Goal: Understand process/instructions: Learn how to perform a task or action

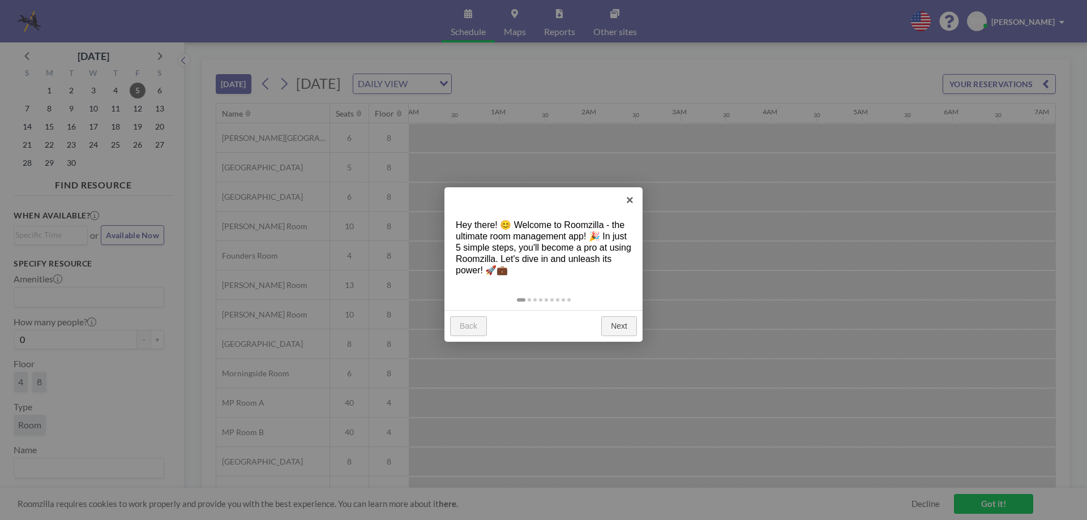
scroll to position [0, 770]
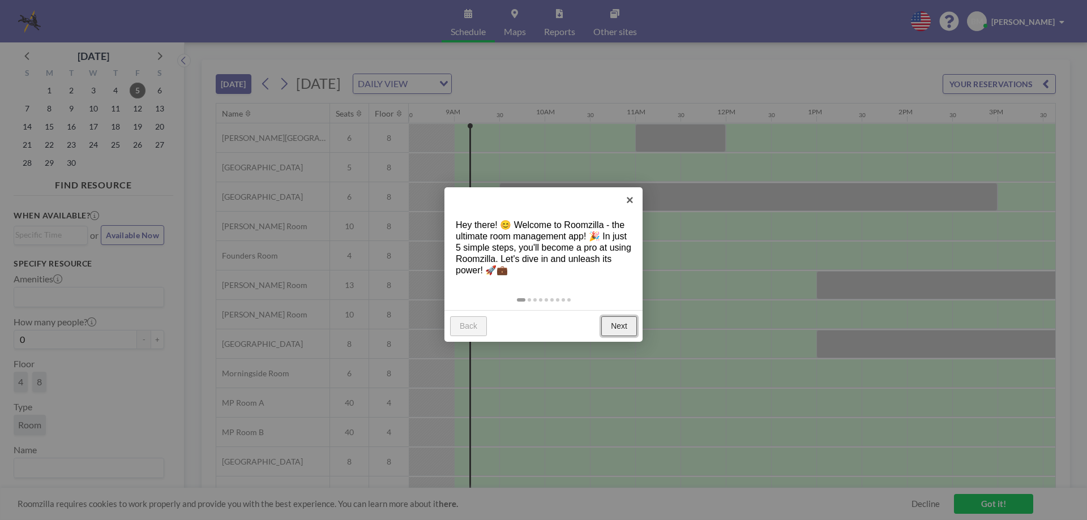
click at [618, 327] on link "Next" at bounding box center [619, 327] width 36 height 20
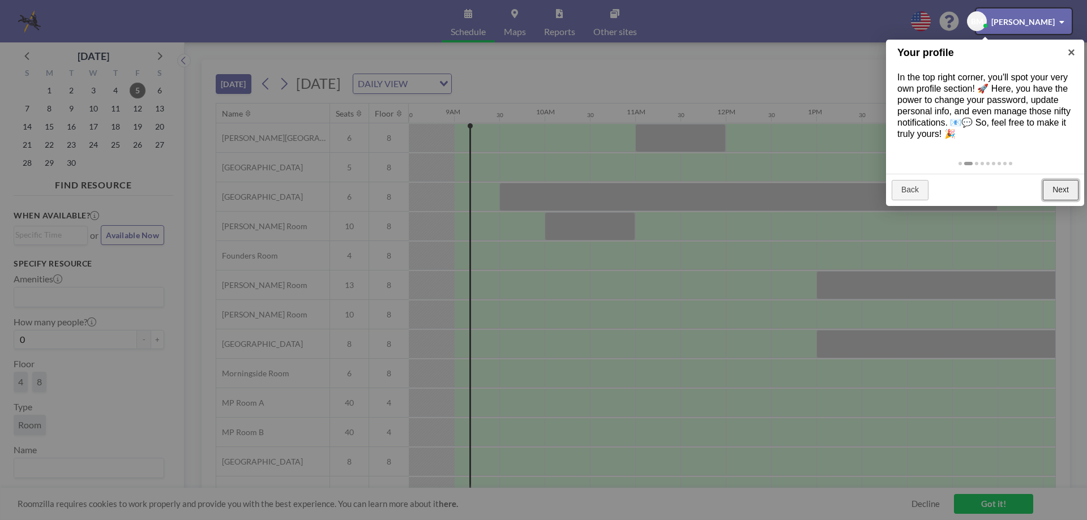
click at [1060, 185] on link "Next" at bounding box center [1061, 190] width 36 height 20
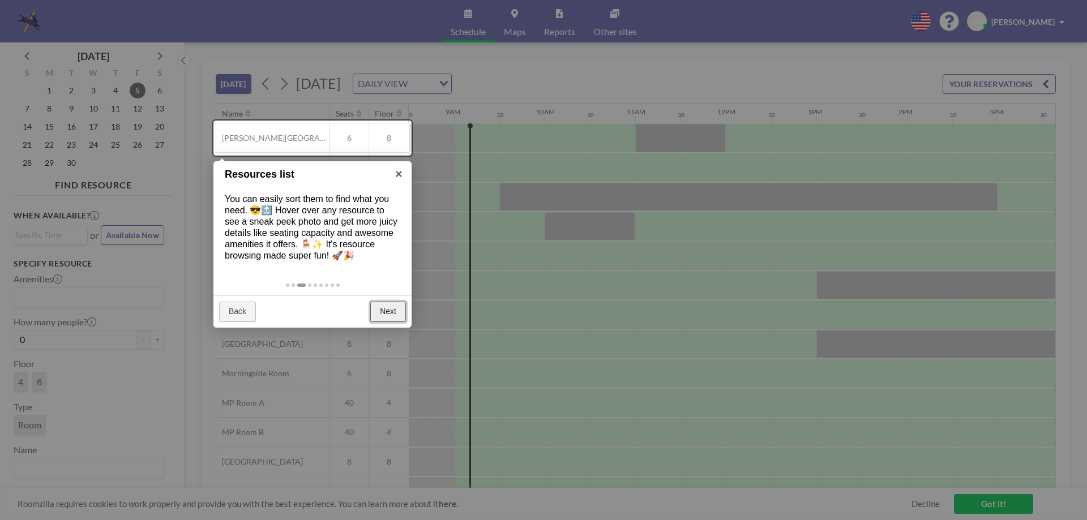
click at [387, 308] on link "Next" at bounding box center [388, 312] width 36 height 20
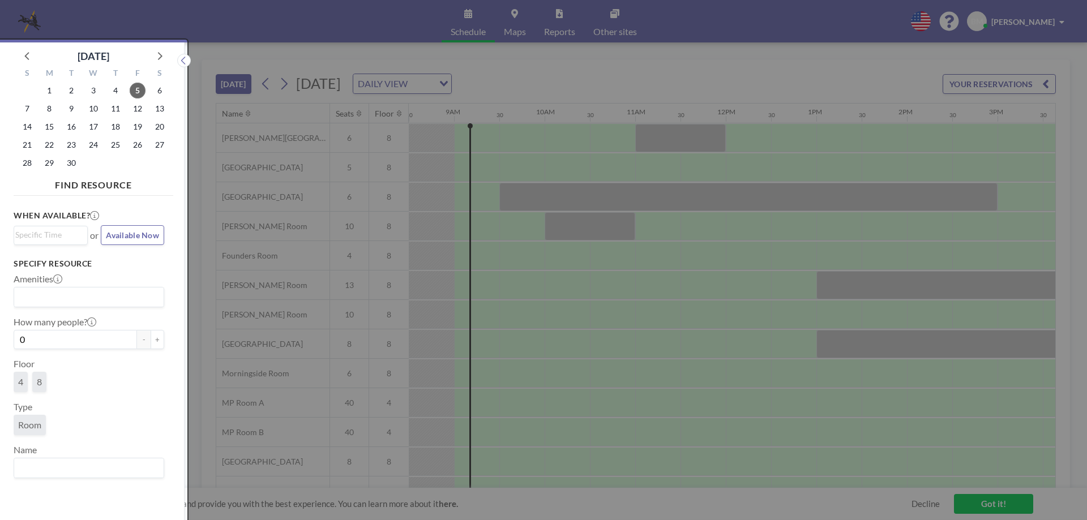
scroll to position [3, 0]
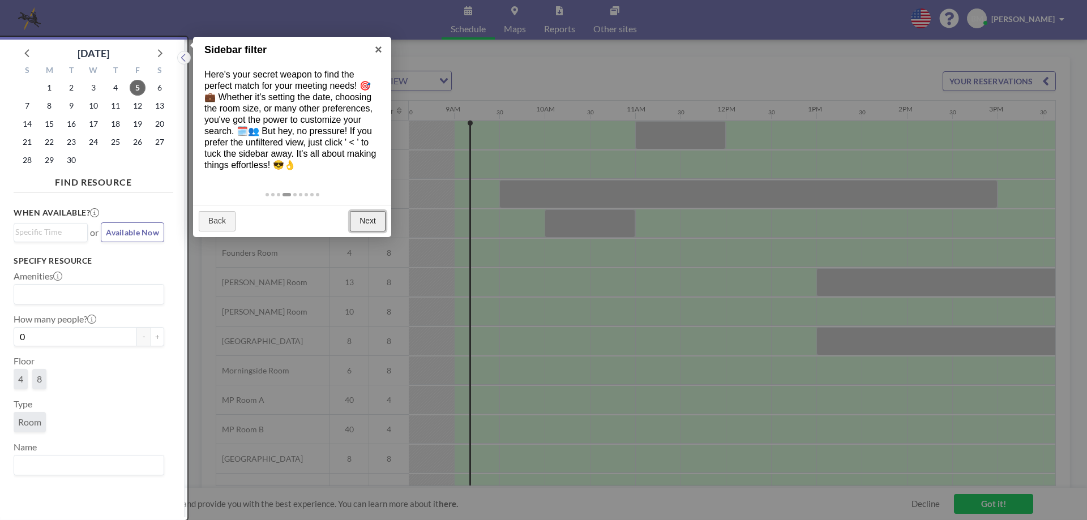
click at [364, 221] on link "Next" at bounding box center [368, 221] width 36 height 20
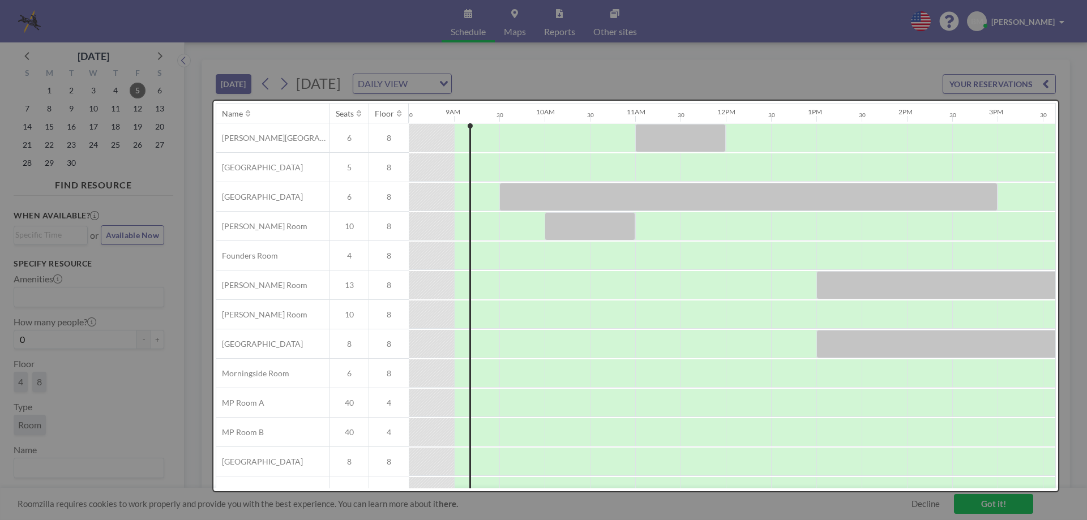
scroll to position [0, 0]
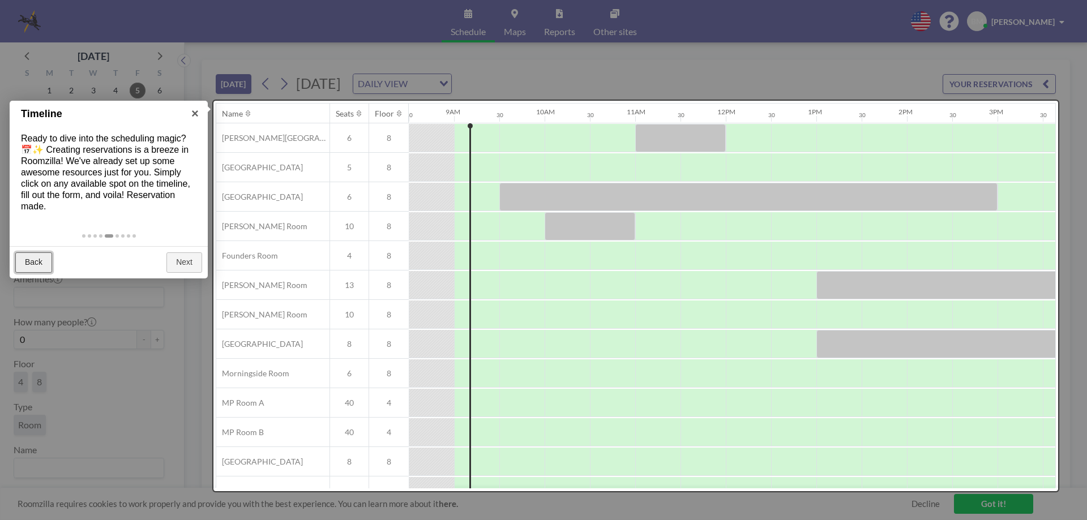
click at [33, 262] on link "Back" at bounding box center [33, 263] width 37 height 20
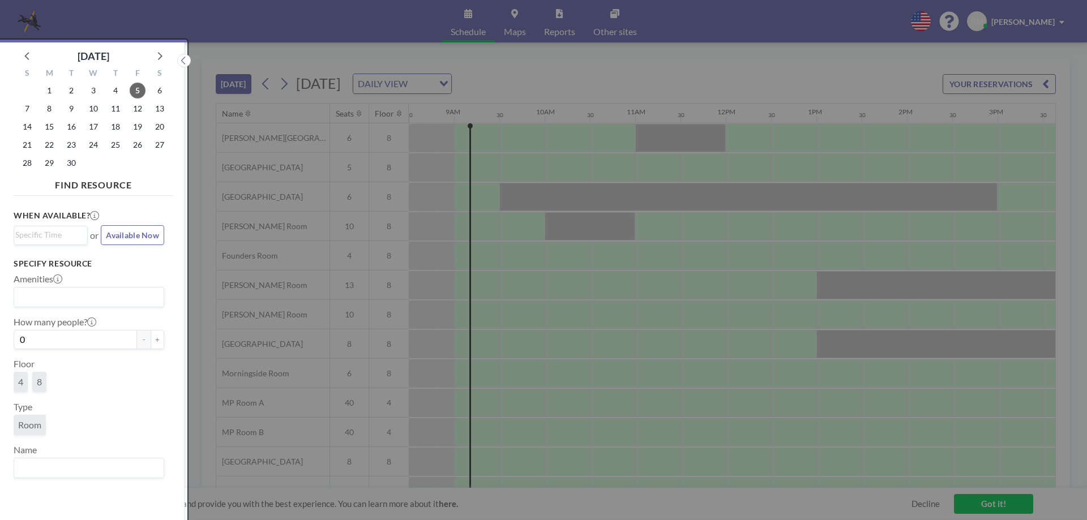
scroll to position [3, 0]
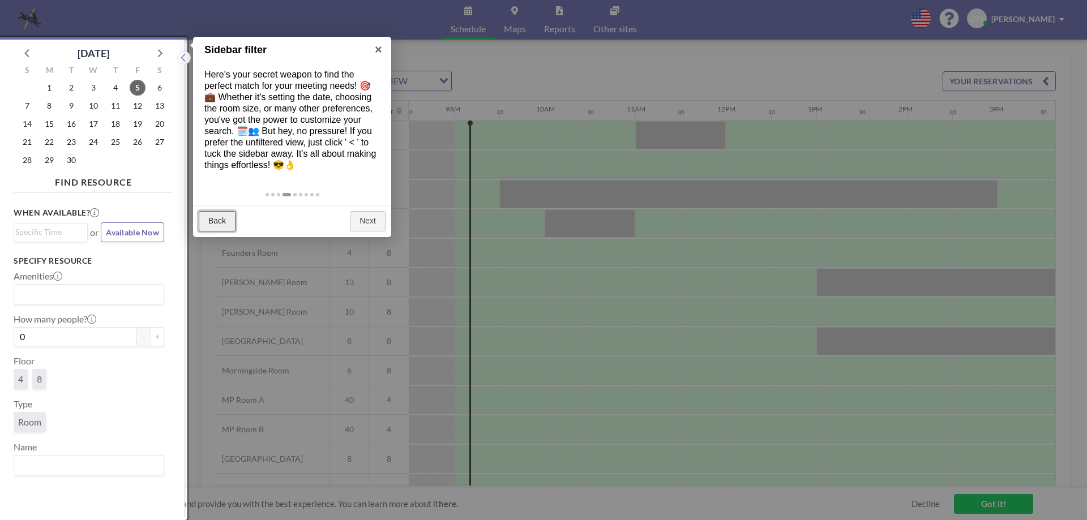
click at [209, 224] on link "Back" at bounding box center [217, 221] width 37 height 20
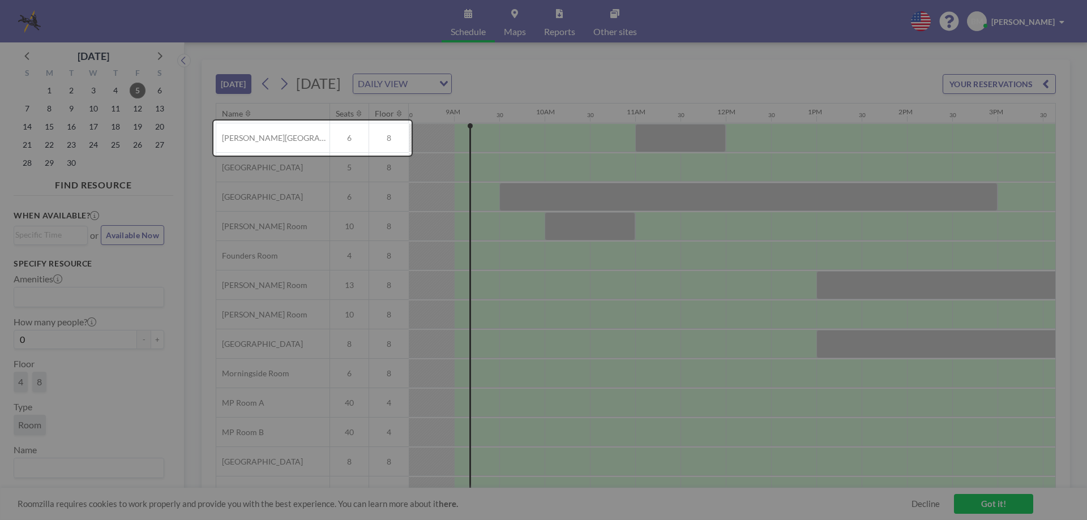
scroll to position [0, 0]
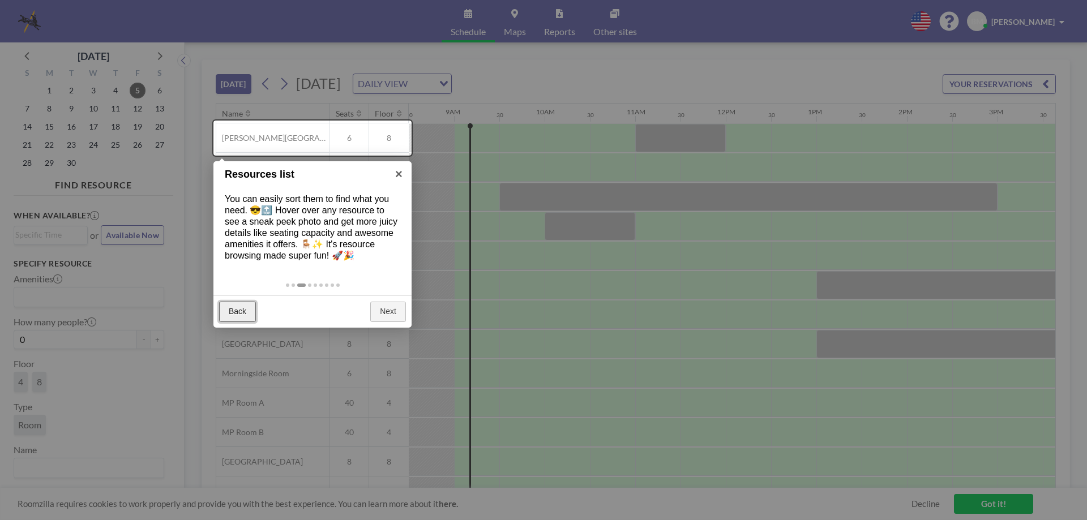
click at [237, 309] on link "Back" at bounding box center [237, 312] width 37 height 20
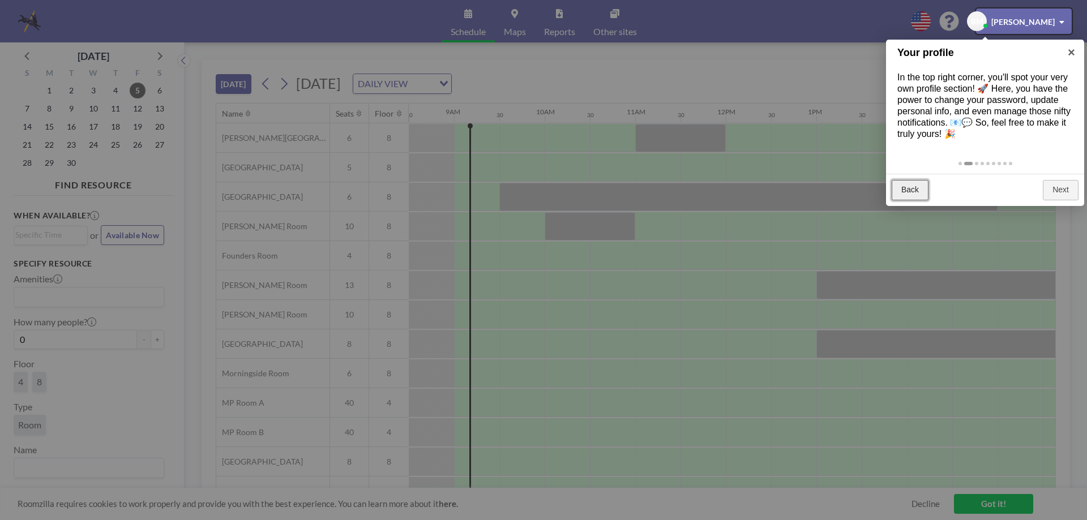
click at [913, 191] on link "Back" at bounding box center [910, 190] width 37 height 20
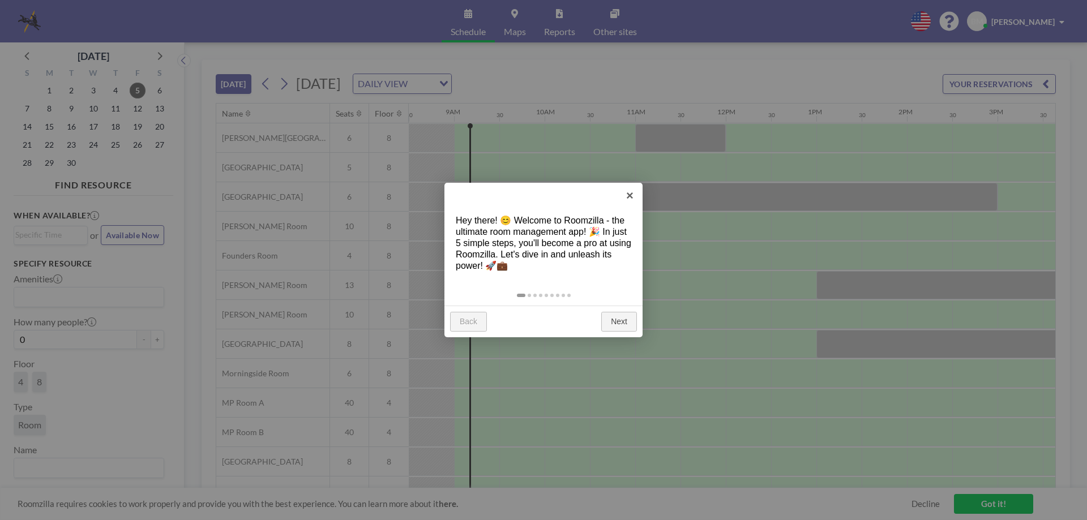
click at [464, 323] on link "Back" at bounding box center [468, 322] width 37 height 20
click at [618, 318] on link "Next" at bounding box center [619, 322] width 36 height 20
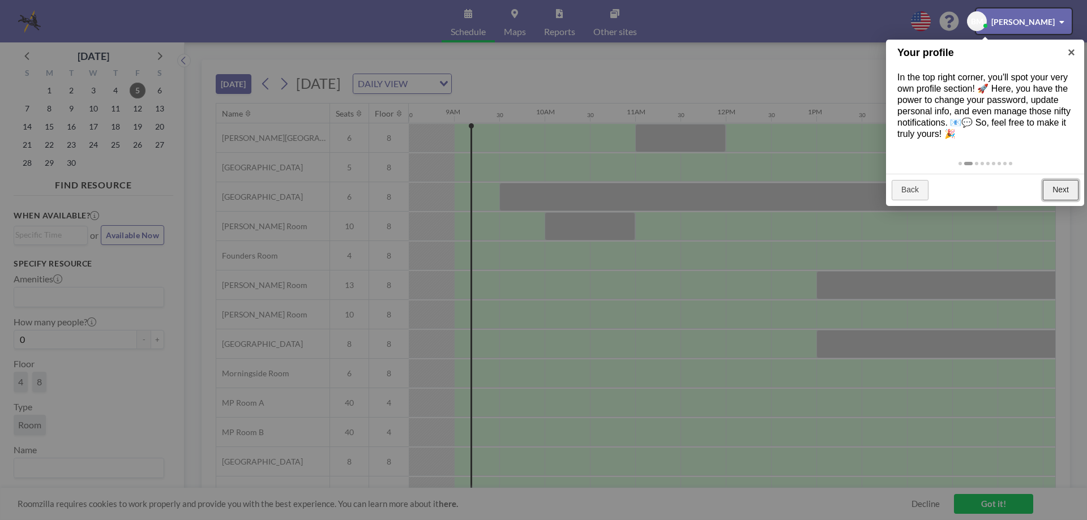
click at [1064, 189] on link "Next" at bounding box center [1061, 190] width 36 height 20
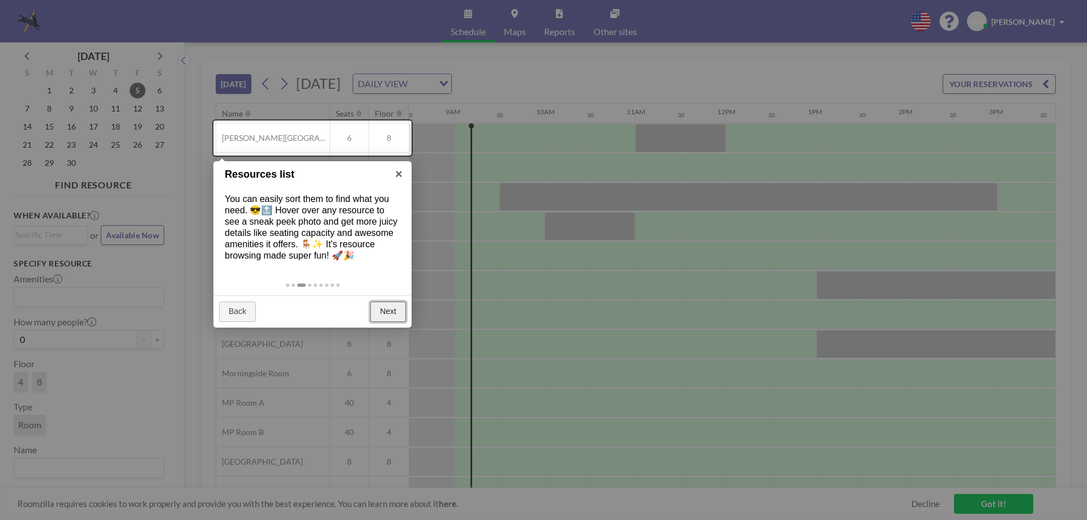
click at [392, 310] on link "Next" at bounding box center [388, 312] width 36 height 20
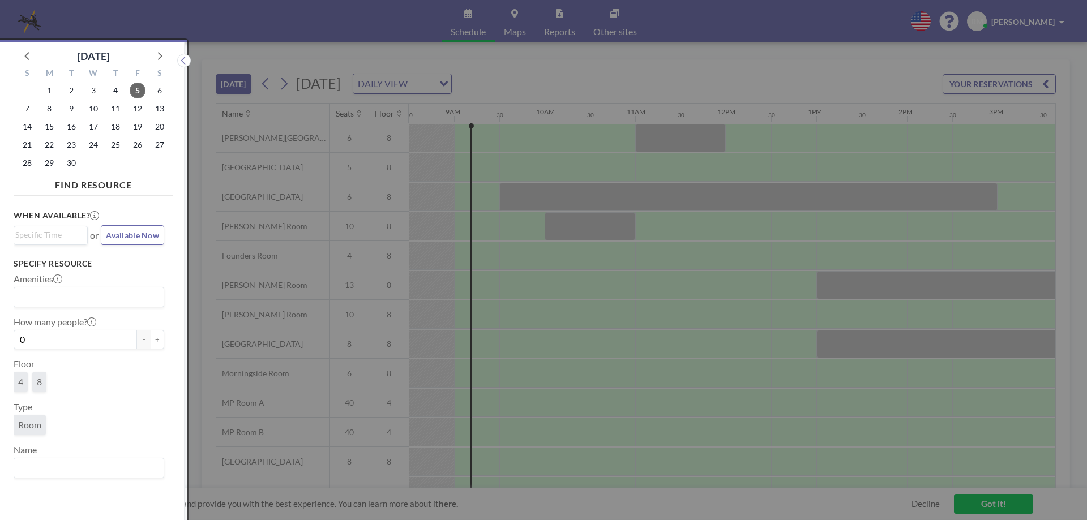
scroll to position [3, 0]
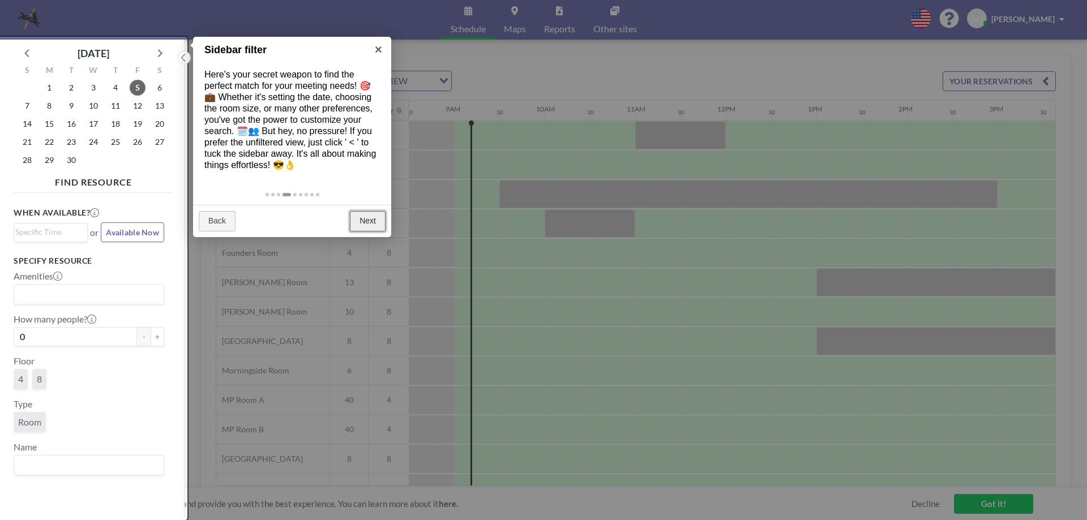
click at [365, 221] on link "Next" at bounding box center [368, 221] width 36 height 20
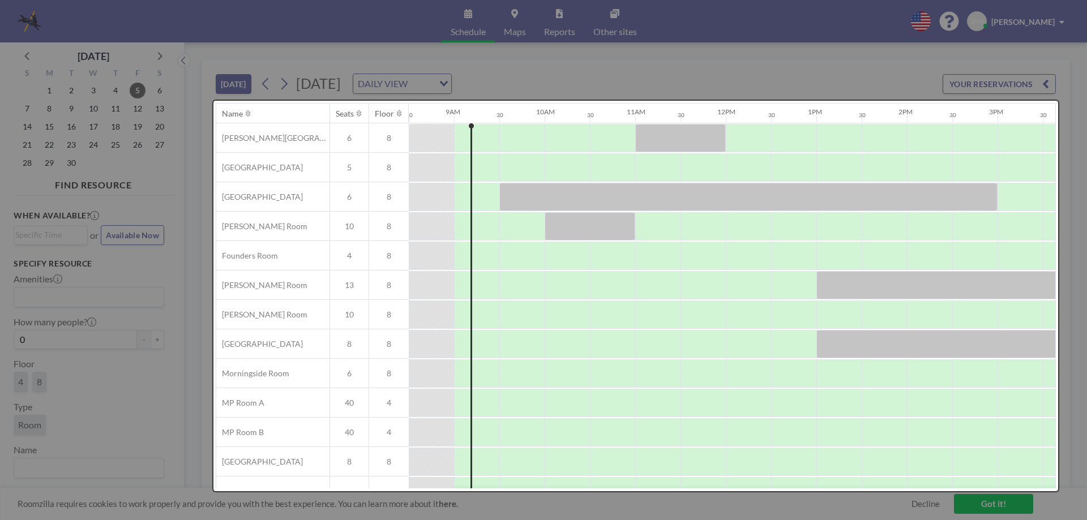
scroll to position [0, 0]
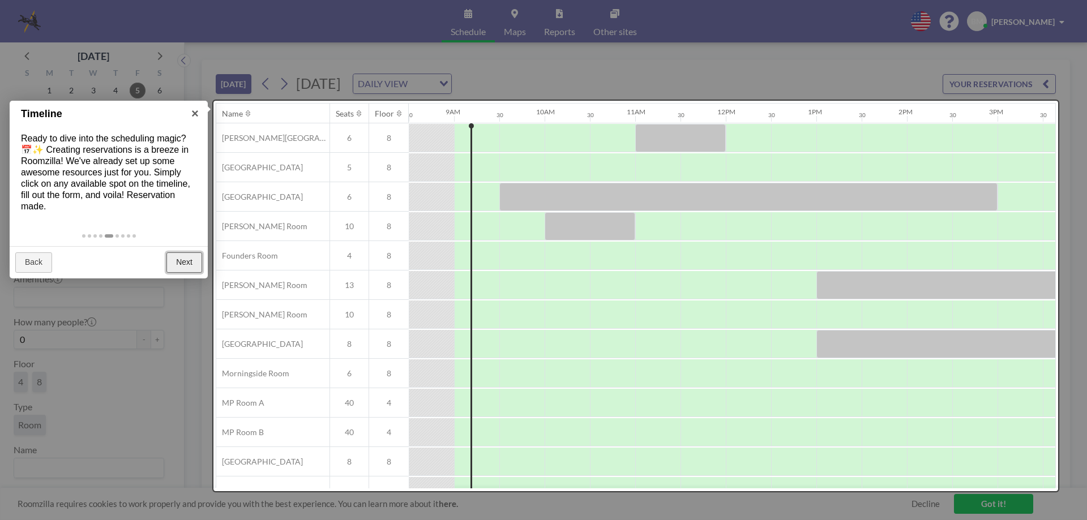
click at [186, 262] on link "Next" at bounding box center [185, 263] width 36 height 20
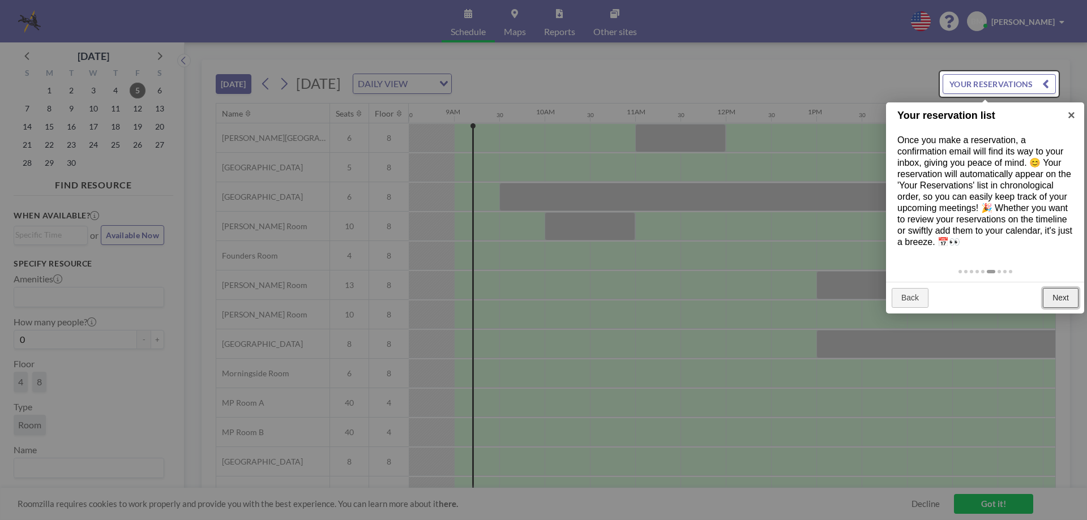
click at [1059, 298] on link "Next" at bounding box center [1061, 298] width 36 height 20
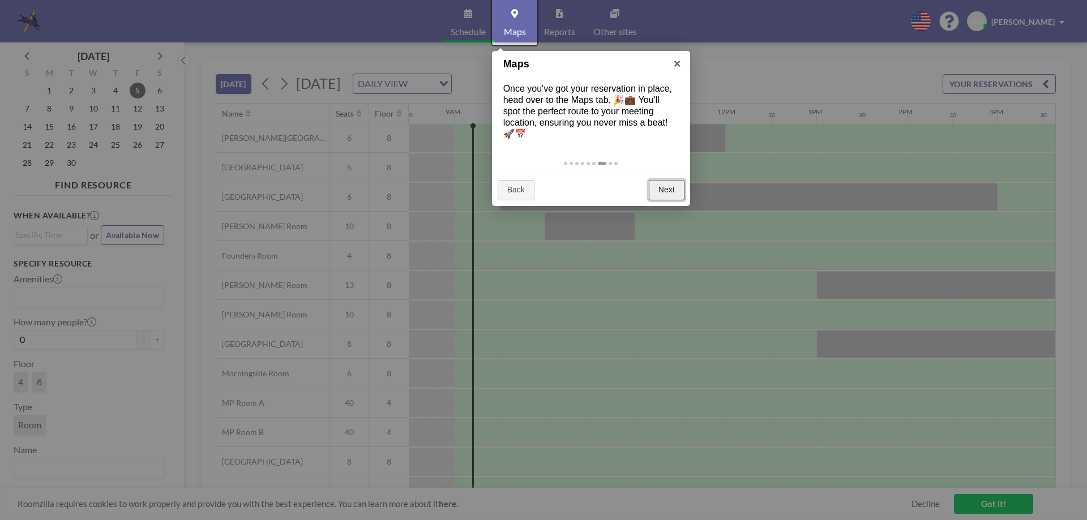
click at [667, 190] on link "Next" at bounding box center [667, 190] width 36 height 20
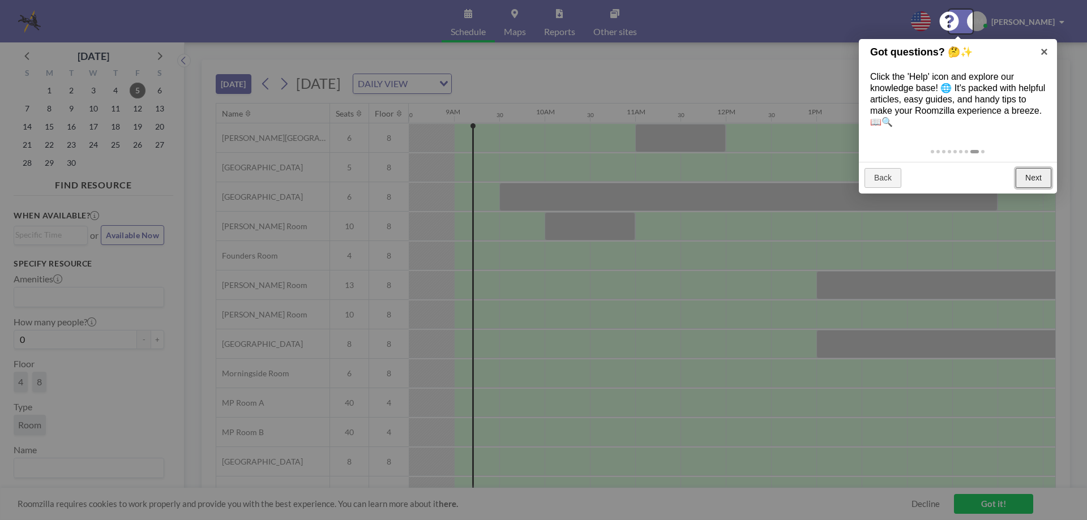
click at [1034, 179] on link "Next" at bounding box center [1034, 178] width 36 height 20
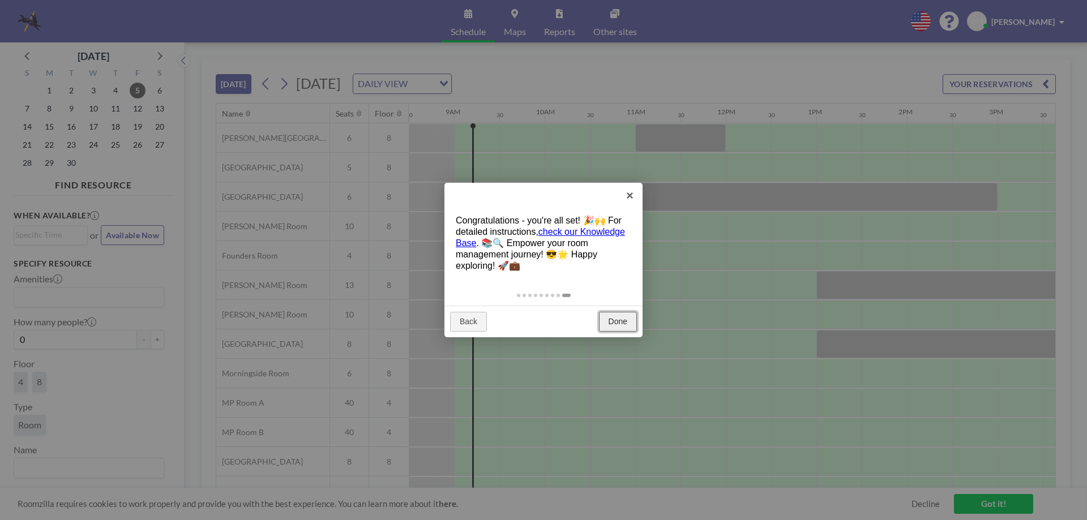
click at [618, 319] on link "Done" at bounding box center [618, 322] width 38 height 20
